Goal: Check status: Check status

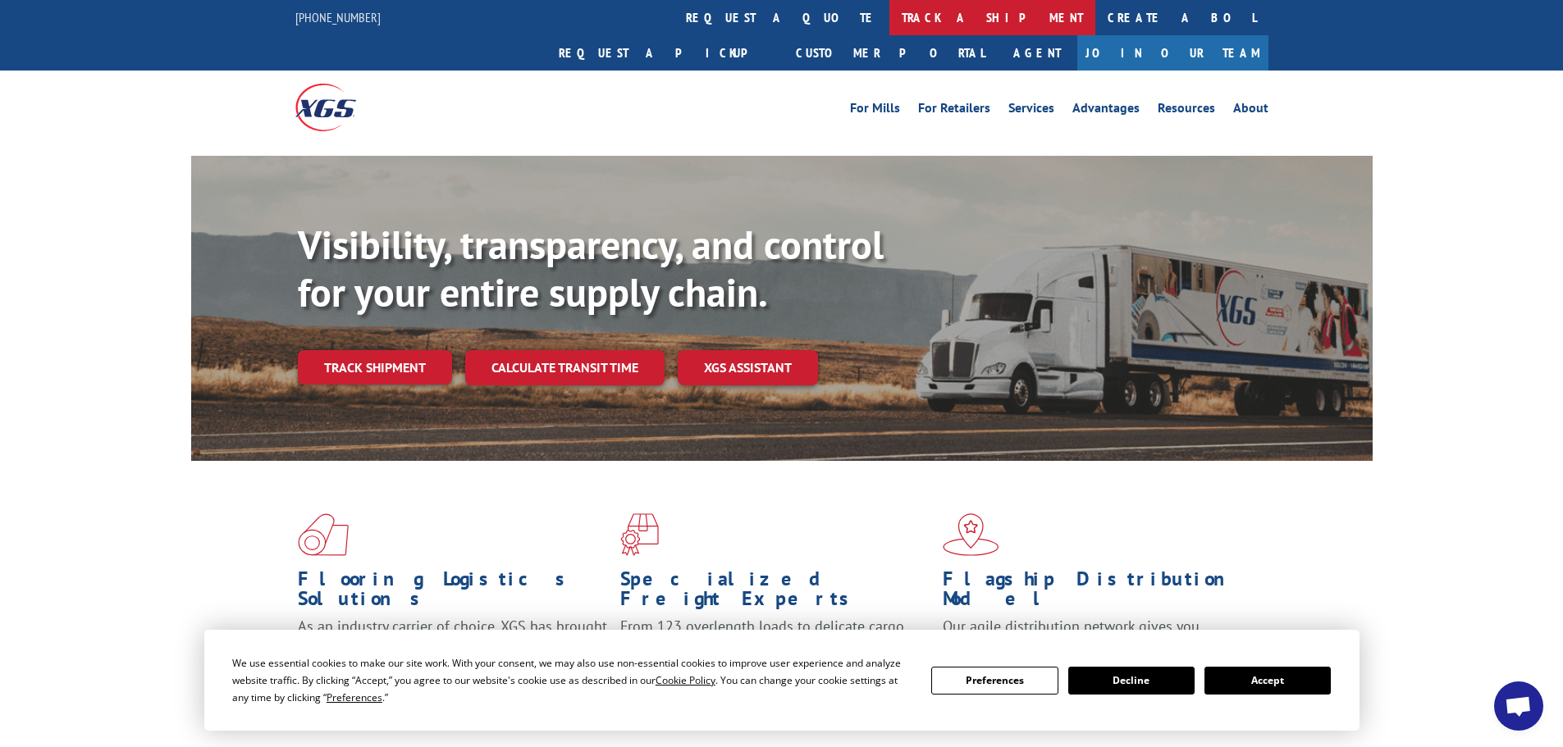
click at [889, 13] on link "track a shipment" at bounding box center [992, 17] width 206 height 35
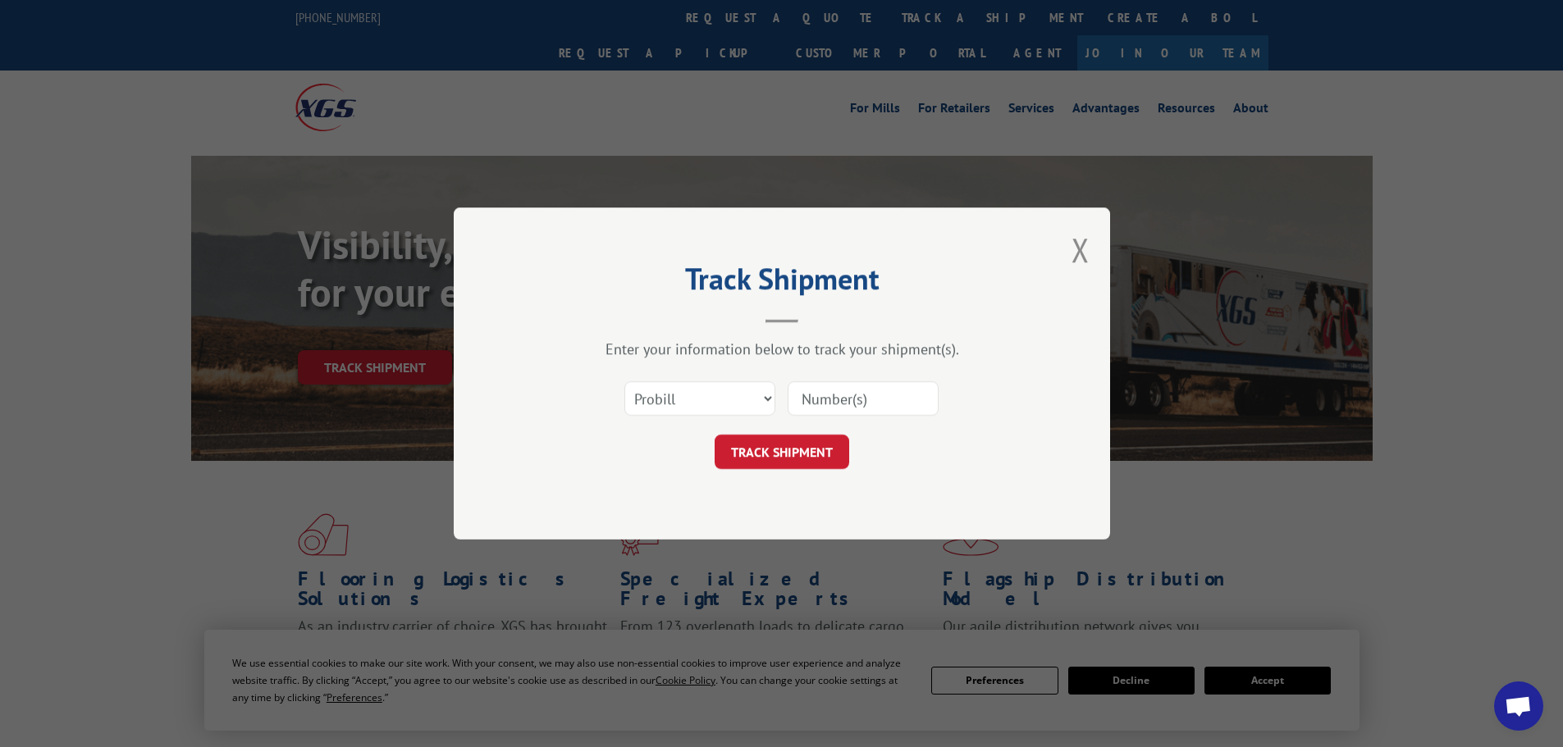
click at [802, 379] on div "Select category... Probill BOL PO" at bounding box center [782, 399] width 492 height 54
click at [809, 386] on input at bounding box center [862, 398] width 151 height 34
paste input "17591495"
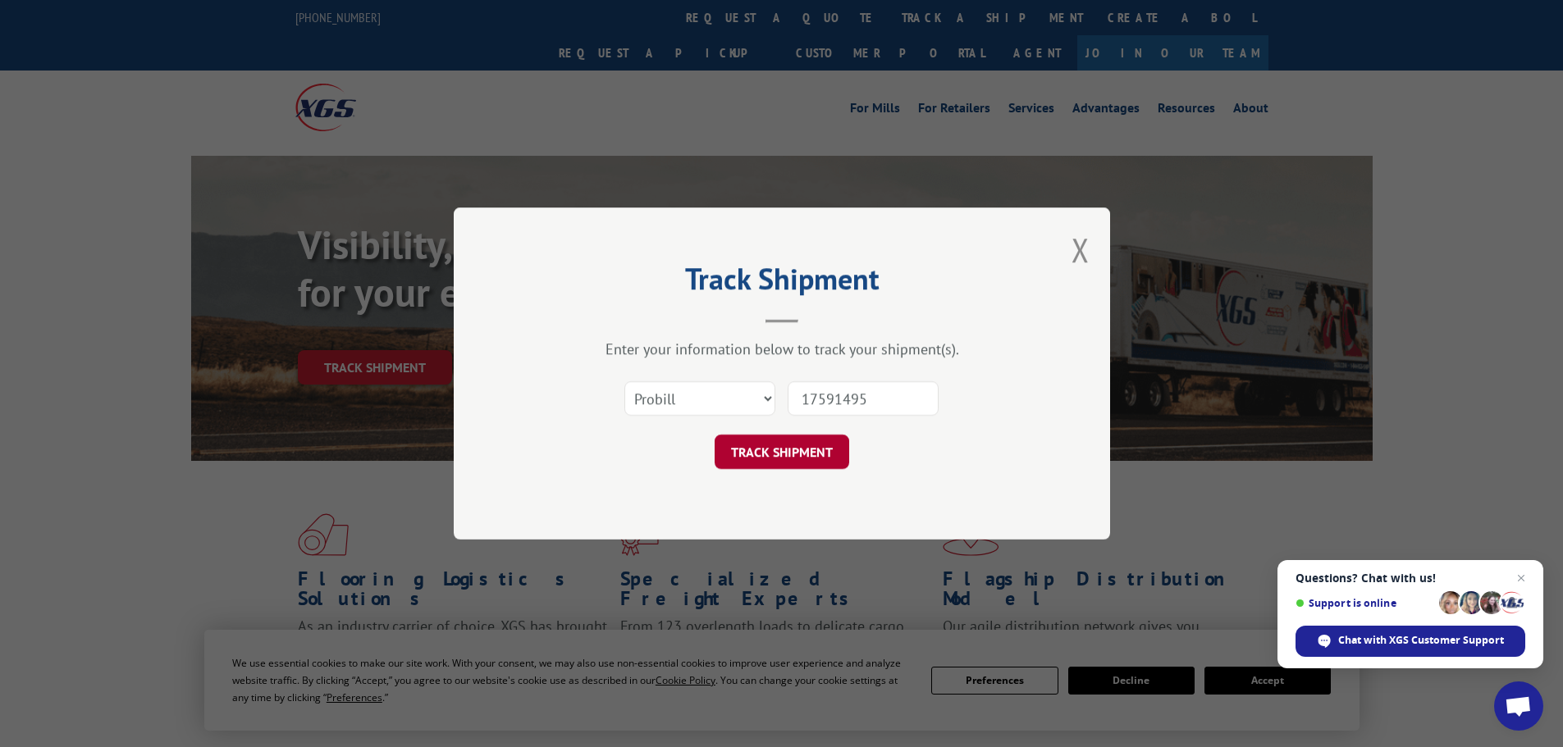
type input "17591495"
click at [819, 450] on button "TRACK SHIPMENT" at bounding box center [781, 452] width 135 height 34
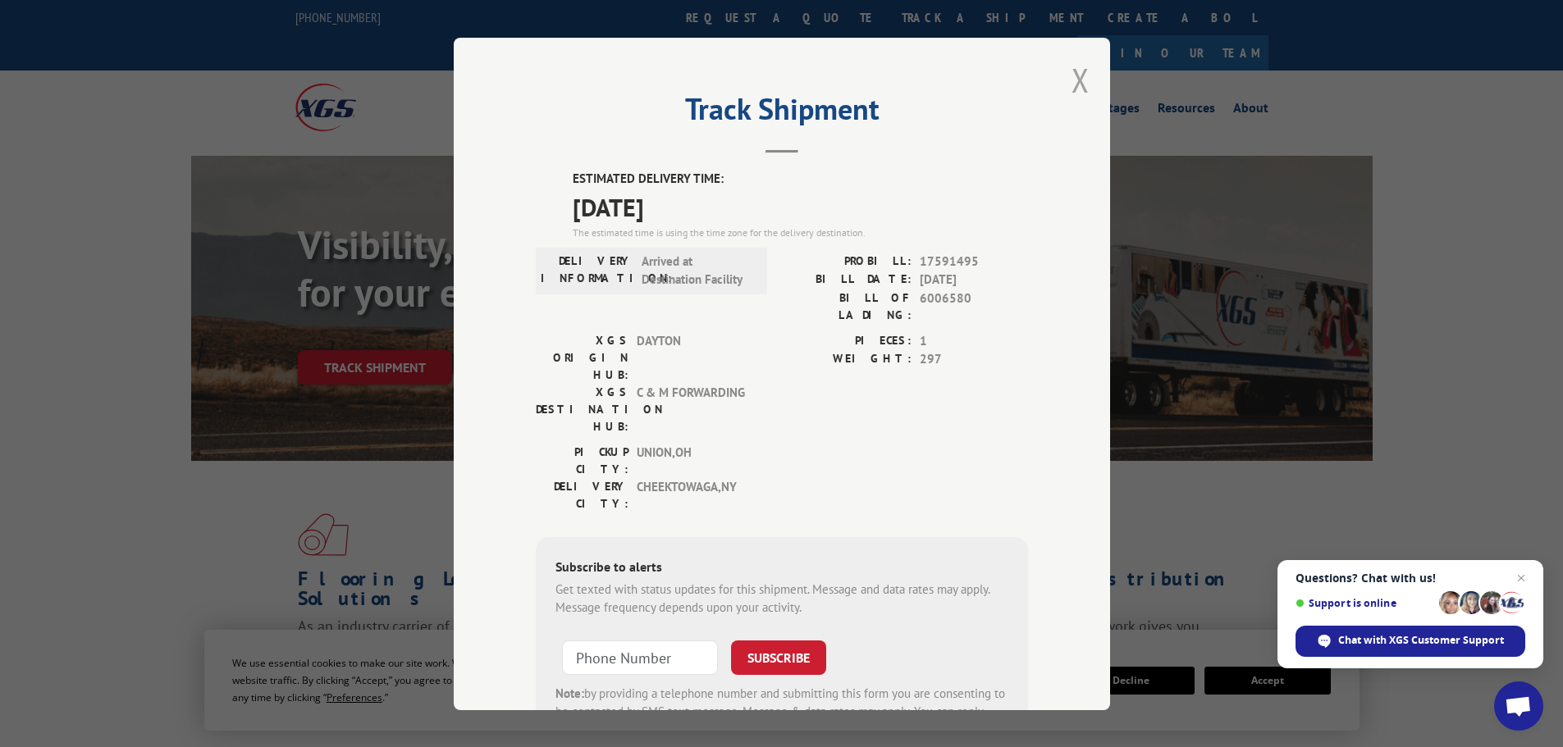
click at [1077, 81] on button "Close modal" at bounding box center [1080, 79] width 18 height 43
